Goal: Task Accomplishment & Management: Manage account settings

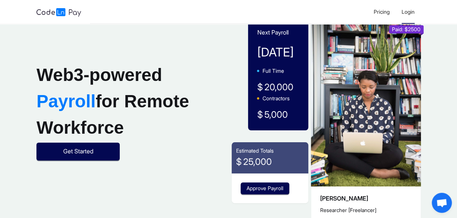
click at [407, 14] on span "Login" at bounding box center [408, 12] width 13 height 6
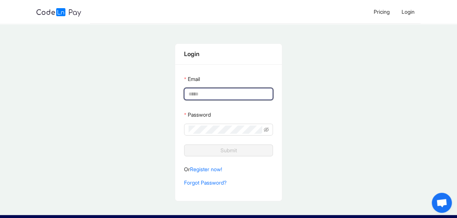
click at [239, 94] on input "Email" at bounding box center [228, 94] width 78 height 8
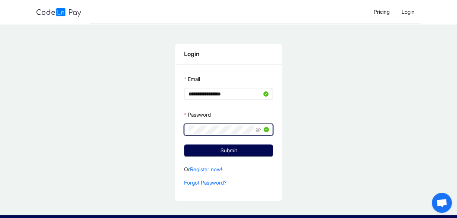
click at [184, 145] on button "Submit" at bounding box center [228, 151] width 89 height 12
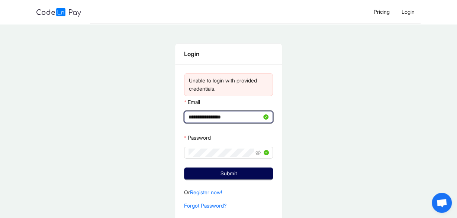
click at [225, 118] on input "**********" at bounding box center [225, 117] width 73 height 8
type input "**********"
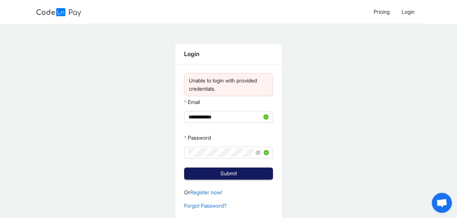
click at [238, 171] on button "Submit" at bounding box center [228, 174] width 89 height 12
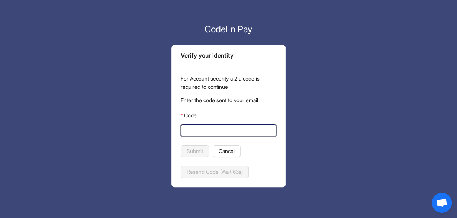
click at [194, 129] on input "Code" at bounding box center [227, 130] width 85 height 8
type input "******"
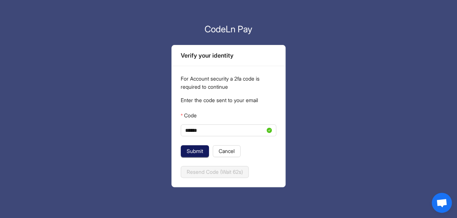
click at [196, 152] on span "Submit" at bounding box center [195, 151] width 16 height 8
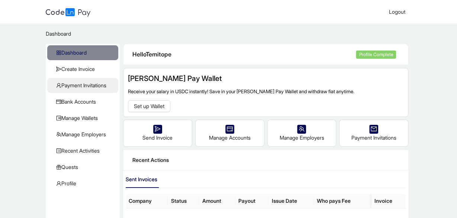
click at [80, 86] on span "Payment Invitations" at bounding box center [84, 85] width 56 height 15
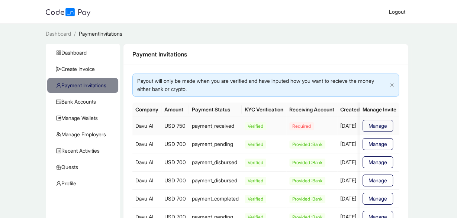
click at [375, 128] on span "Manage" at bounding box center [377, 126] width 19 height 8
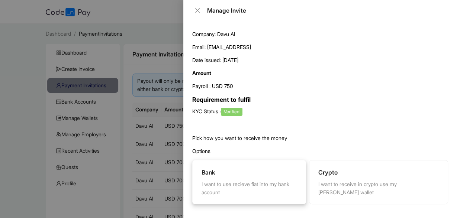
click at [273, 180] on div "I want to use recieve fiat into my bank account" at bounding box center [249, 188] width 95 height 16
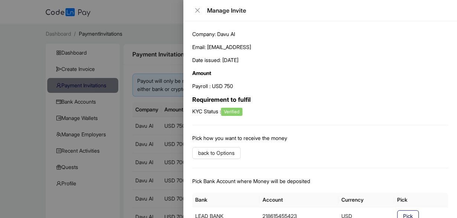
scroll to position [36, 0]
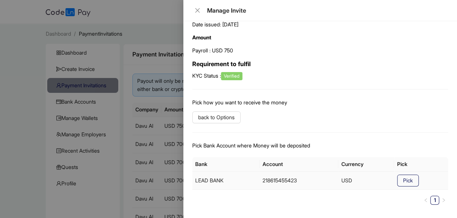
click at [411, 180] on span "Pick" at bounding box center [408, 181] width 10 height 8
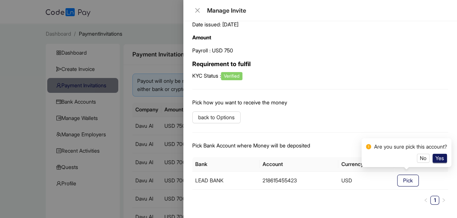
click at [444, 157] on span "Yes" at bounding box center [439, 158] width 9 height 8
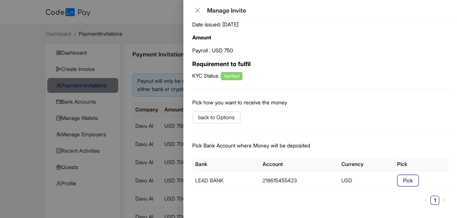
scroll to position [0, 0]
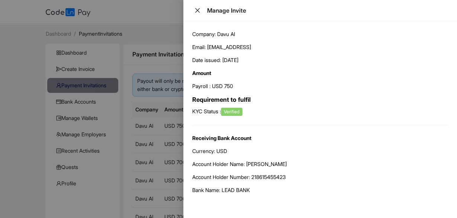
click at [198, 9] on icon "close" at bounding box center [197, 10] width 4 height 4
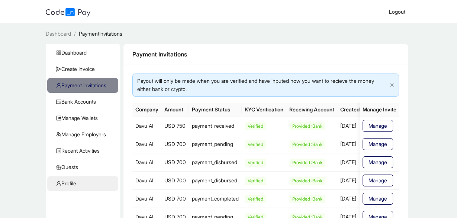
click at [79, 185] on span "Profile" at bounding box center [84, 183] width 56 height 15
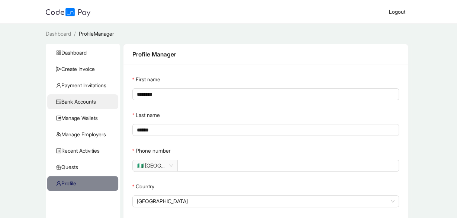
click at [77, 98] on span "Bank Accounts" at bounding box center [84, 101] width 56 height 15
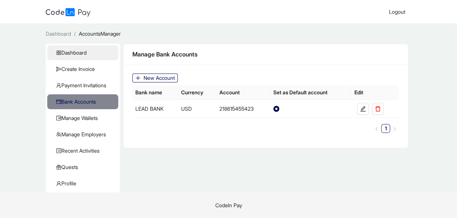
click at [84, 53] on span "Dashboard" at bounding box center [84, 52] width 56 height 15
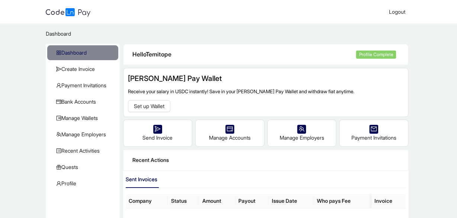
scroll to position [77, 0]
